Goal: Find specific page/section: Find specific page/section

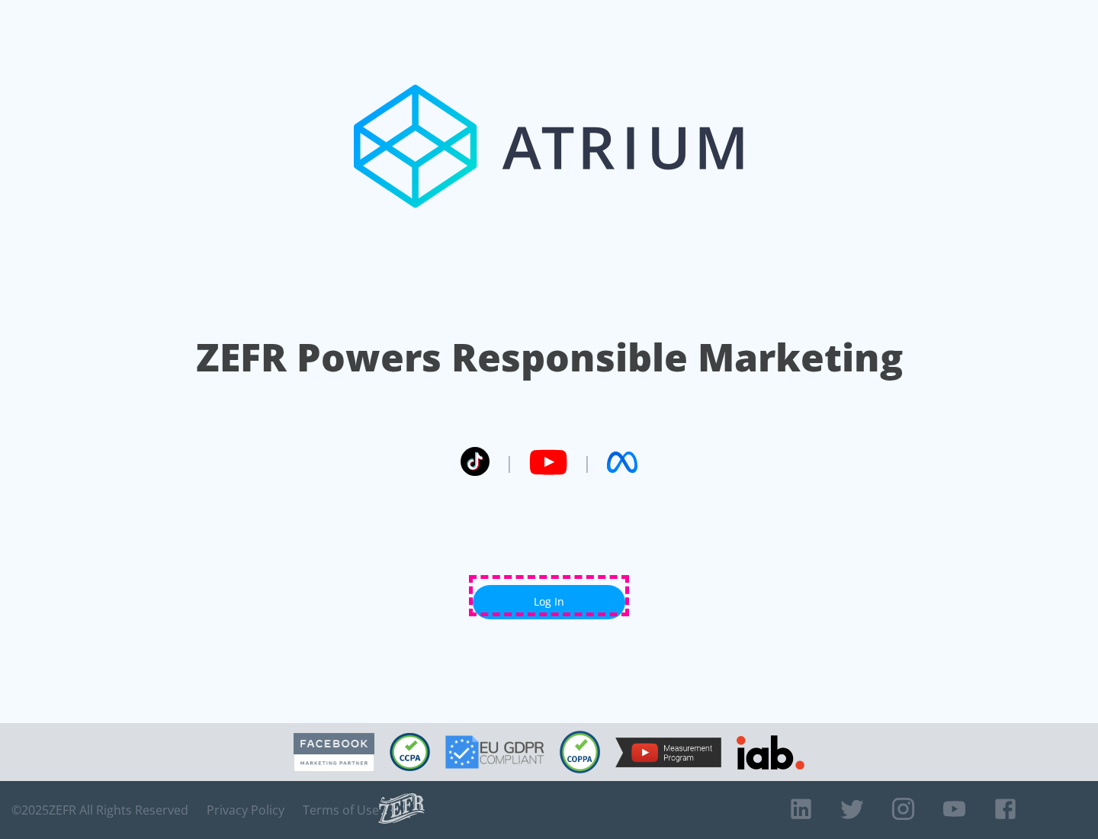
click at [549, 595] on link "Log In" at bounding box center [549, 602] width 152 height 34
